Goal: Obtain resource: Download file/media

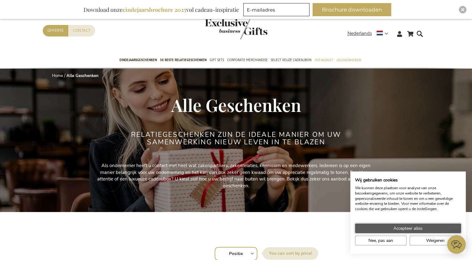
click at [351, 230] on span "Accepteer alles" at bounding box center [408, 228] width 29 height 7
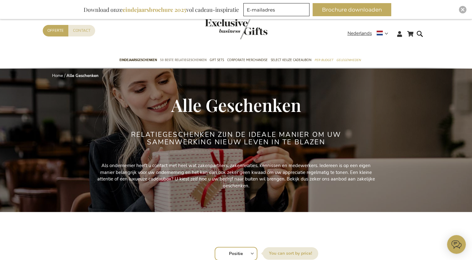
click at [171, 60] on span "50 beste relatiegeschenken" at bounding box center [183, 60] width 47 height 7
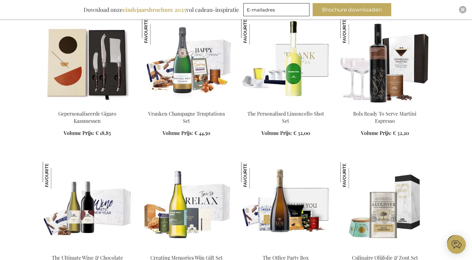
scroll to position [437, 0]
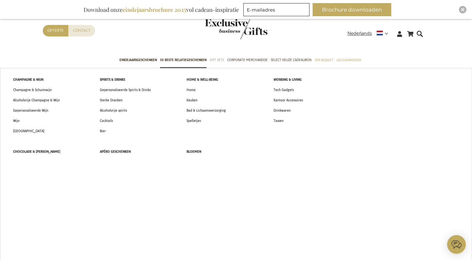
click at [212, 59] on span "Gift Sets" at bounding box center [217, 60] width 14 height 7
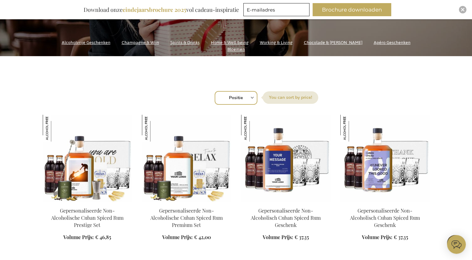
click at [225, 47] on link "Home & Well-being" at bounding box center [230, 42] width 38 height 8
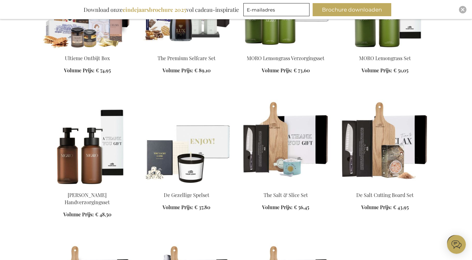
scroll to position [468, 0]
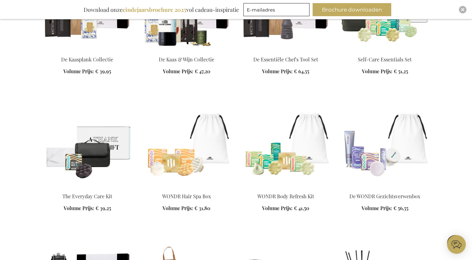
scroll to position [780, 0]
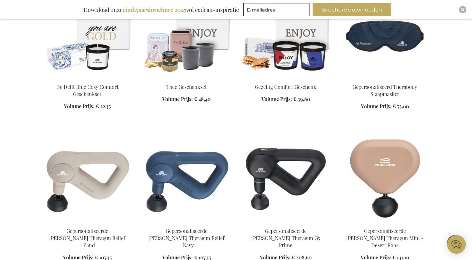
scroll to position [1342, 0]
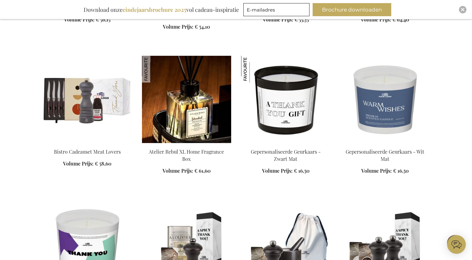
scroll to position [1842, 0]
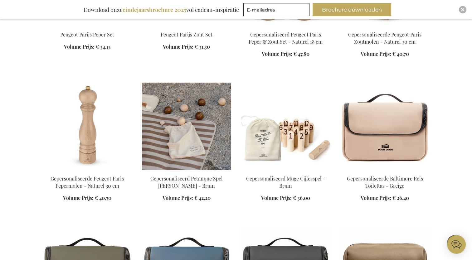
scroll to position [2310, 0]
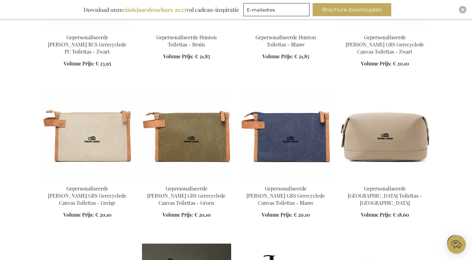
scroll to position [2778, 0]
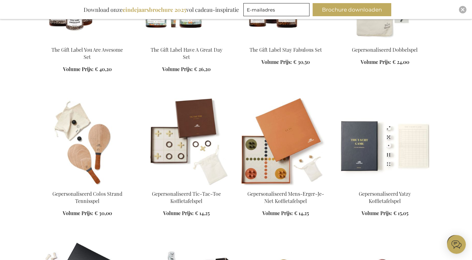
scroll to position [3090, 0]
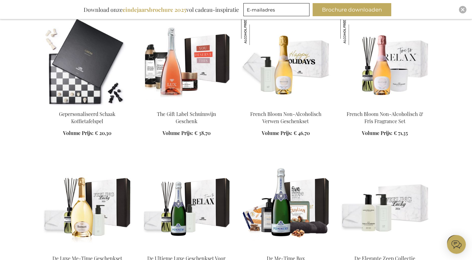
scroll to position [3340, 0]
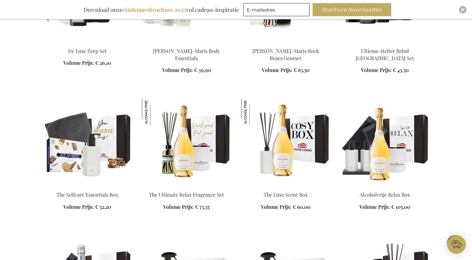
scroll to position [3652, 0]
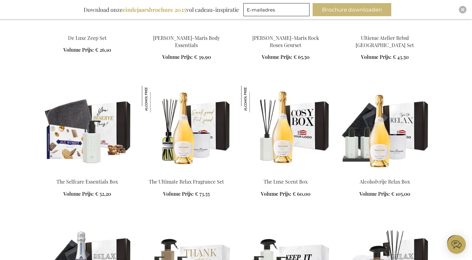
click at [363, 9] on button "Brochure downloaden" at bounding box center [352, 9] width 79 height 13
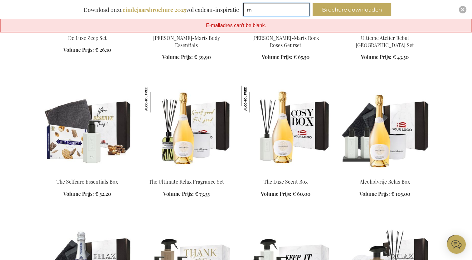
type input "mheezen@facedo.nl"
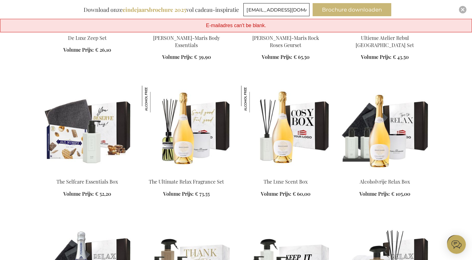
click at [346, 8] on button "Brochure downloaden" at bounding box center [352, 9] width 79 height 13
